Goal: Find specific page/section: Find specific page/section

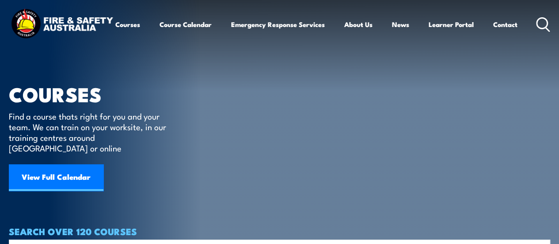
click at [536, 32] on icon at bounding box center [543, 24] width 14 height 15
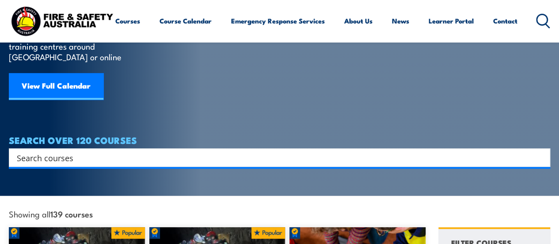
scroll to position [89, 0]
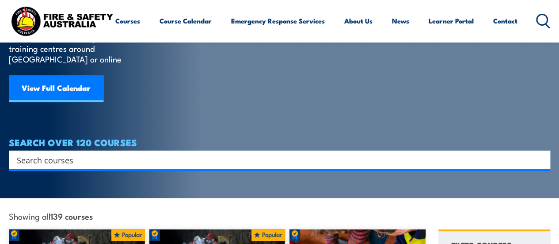
click at [90, 153] on input "Search input" at bounding box center [274, 159] width 514 height 13
paste input "PUAFER005"
type input "PUAFER005"
